Goal: Task Accomplishment & Management: Use online tool/utility

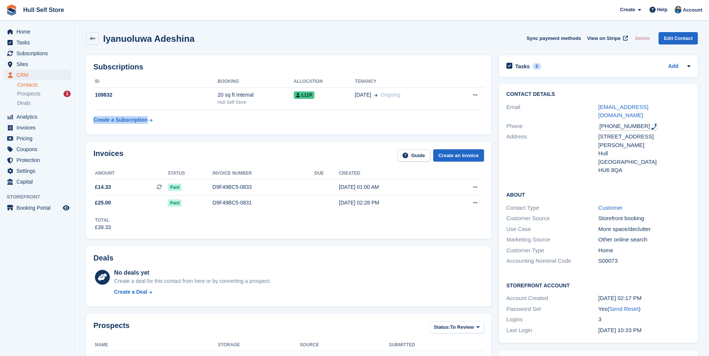
click at [419, 112] on table "ID Booking Allocation Tenancy 109832 20 sq ft Internal Hull Self Store L11P 24 …" at bounding box center [288, 102] width 391 height 52
drag, startPoint x: 419, startPoint y: 112, endPoint x: 399, endPoint y: 105, distance: 20.5
click at [399, 105] on td "24 Sep Ongoing" at bounding box center [403, 98] width 96 height 23
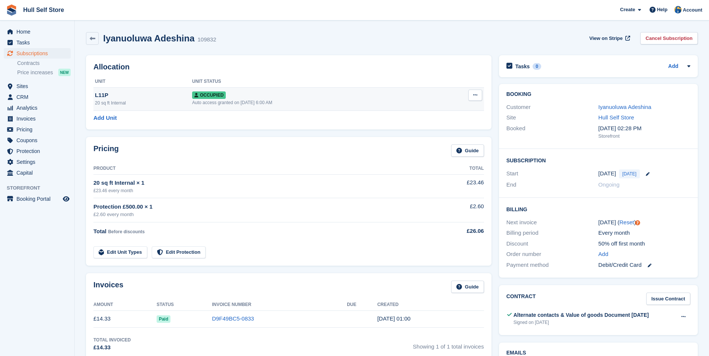
click at [472, 96] on button at bounding box center [475, 95] width 14 height 11
click at [463, 133] on p "Deallocate" at bounding box center [446, 136] width 65 height 10
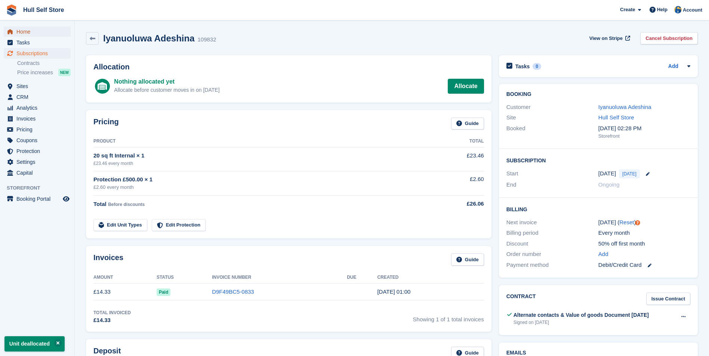
click at [53, 34] on span "Home" at bounding box center [38, 32] width 45 height 10
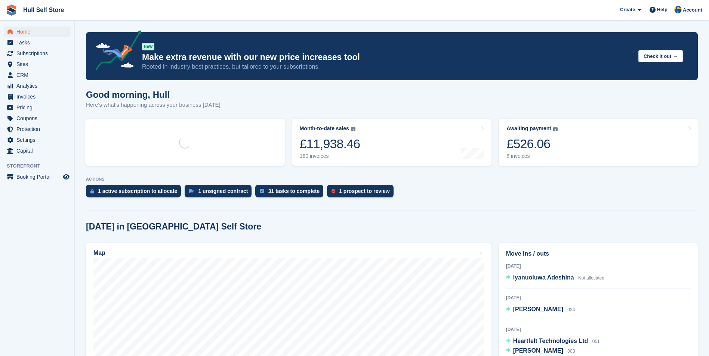
scroll to position [149, 0]
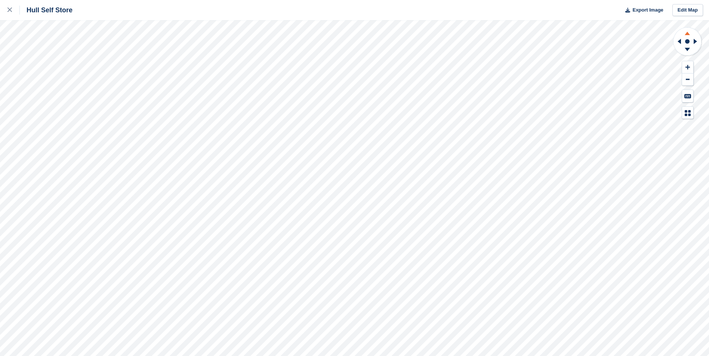
click at [688, 34] on icon at bounding box center [687, 33] width 5 height 3
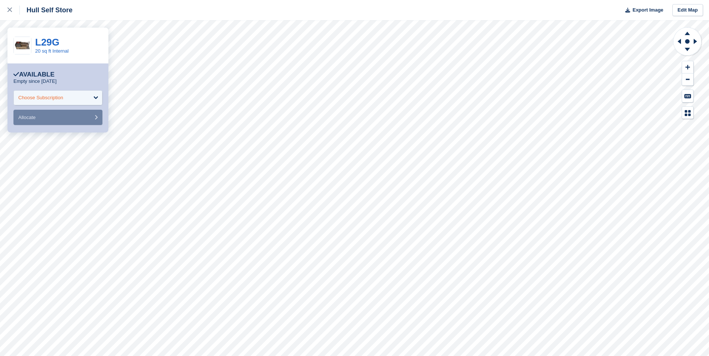
click at [41, 92] on div "Choose Subscription" at bounding box center [57, 97] width 89 height 15
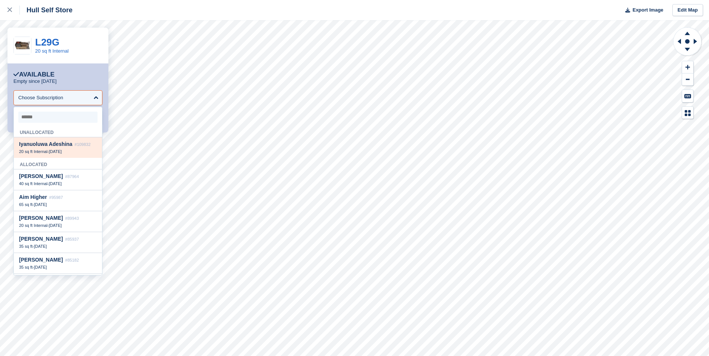
click at [58, 145] on span "Iyanuoluwa Adeshina" at bounding box center [45, 144] width 53 height 6
select select "******"
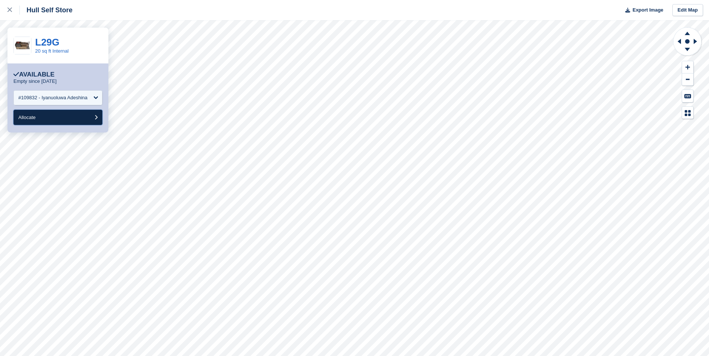
click at [55, 119] on button "Allocate" at bounding box center [57, 117] width 89 height 15
